Goal: Transaction & Acquisition: Book appointment/travel/reservation

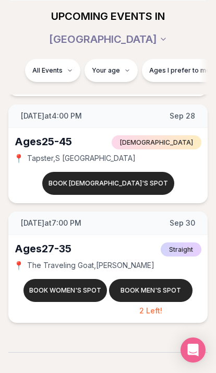
scroll to position [2232, 0]
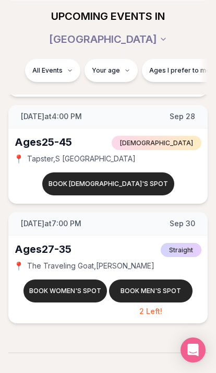
click at [56, 242] on div "Ages [DEMOGRAPHIC_DATA]" at bounding box center [43, 249] width 57 height 15
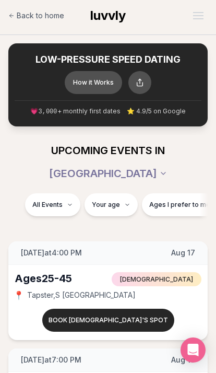
scroll to position [0, 0]
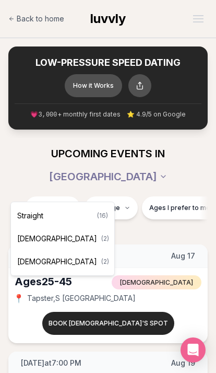
click at [33, 219] on span "Straight" at bounding box center [30, 216] width 26 height 10
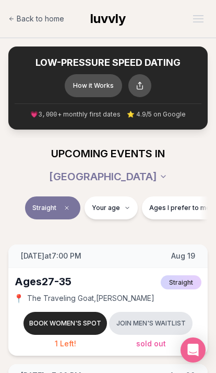
click at [119, 198] on button "Your age" at bounding box center [111, 208] width 53 height 23
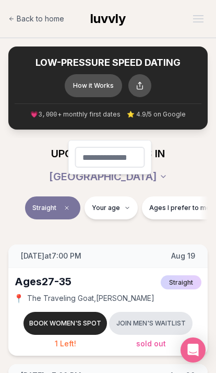
type input "**"
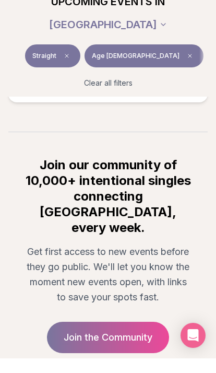
scroll to position [1775, 0]
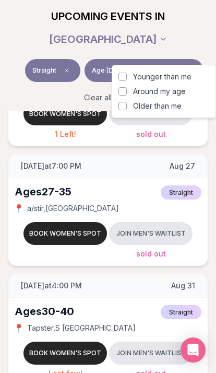
click at [167, 95] on span "Around my age" at bounding box center [159, 91] width 53 height 10
click at [127, 95] on button "Around my age" at bounding box center [123, 91] width 8 height 8
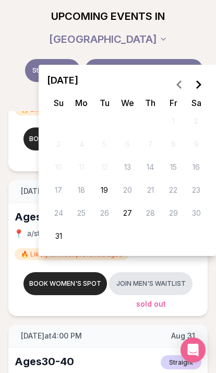
click at [129, 214] on button "27" at bounding box center [127, 213] width 17 height 17
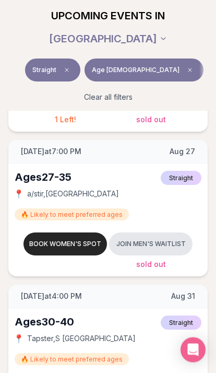
scroll to position [0, 53]
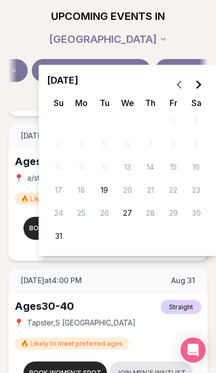
click at [204, 83] on icon "Go to the Next Month" at bounding box center [198, 84] width 13 height 13
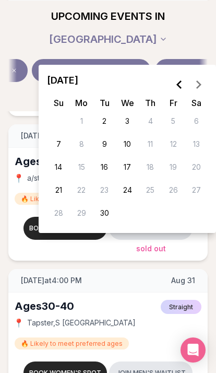
click at [108, 216] on button "30" at bounding box center [104, 213] width 17 height 17
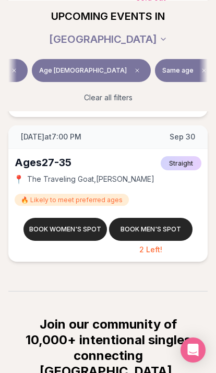
scroll to position [1932, 0]
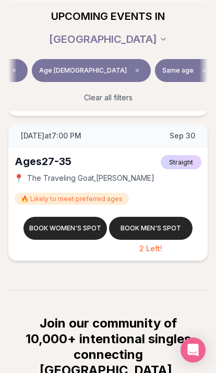
click at [161, 192] on div "🔥 Likely to meet preferred ages" at bounding box center [108, 198] width 187 height 13
click at [160, 217] on button "Book men's spot" at bounding box center [151, 228] width 84 height 23
